Goal: Transaction & Acquisition: Download file/media

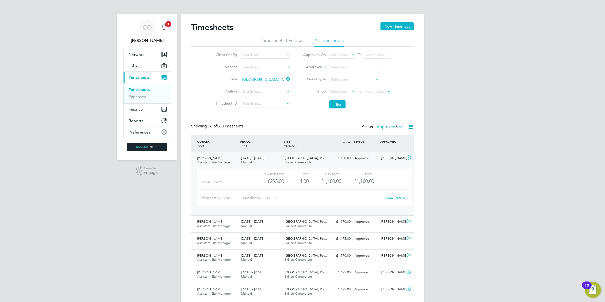
click at [144, 80] on span "Timesheets" at bounding box center [139, 77] width 21 height 5
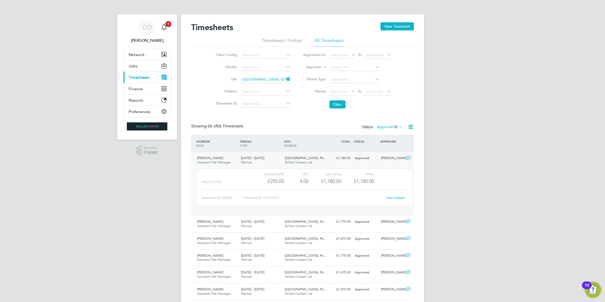
click at [144, 80] on span "Timesheets" at bounding box center [139, 77] width 21 height 5
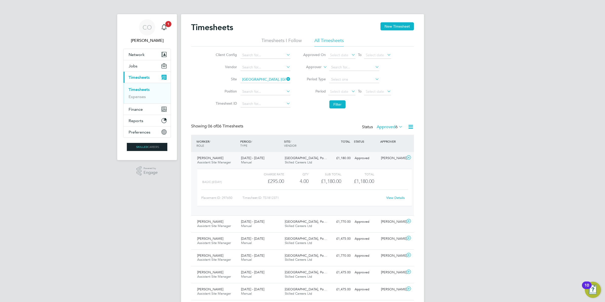
click at [145, 89] on link "Timesheets" at bounding box center [139, 89] width 21 height 5
click at [285, 79] on icon at bounding box center [285, 78] width 0 height 7
click at [272, 81] on input at bounding box center [265, 79] width 50 height 7
click at [270, 88] on li "Bexhi ll Phase 2" at bounding box center [275, 86] width 70 height 7
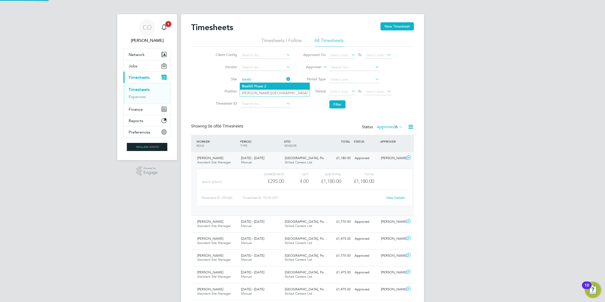
type input "Bexhill Phase 2"
click at [340, 106] on button "Filter" at bounding box center [337, 104] width 16 height 8
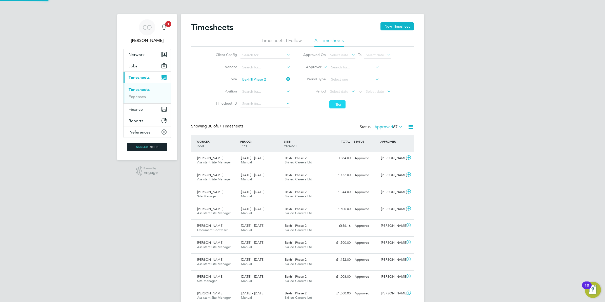
scroll to position [3, 3]
click at [409, 158] on icon at bounding box center [408, 157] width 6 height 4
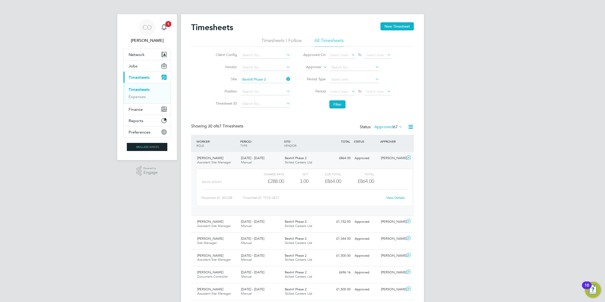
click at [390, 198] on link "View Details" at bounding box center [395, 197] width 18 height 4
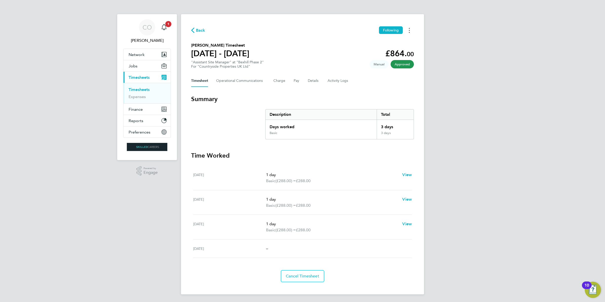
click at [406, 31] on button "Timesheets Menu" at bounding box center [409, 30] width 9 height 8
click at [388, 44] on link "Download timesheet" at bounding box center [383, 41] width 61 height 10
click at [413, 33] on button "Timesheets Menu" at bounding box center [409, 30] width 9 height 8
click at [389, 43] on link "Download timesheet" at bounding box center [383, 41] width 61 height 10
click at [406, 30] on button "Timesheets Menu" at bounding box center [409, 30] width 9 height 8
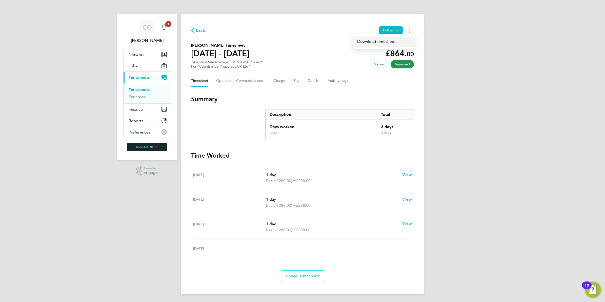
click at [384, 41] on link "Download timesheet" at bounding box center [383, 41] width 61 height 10
